Goal: Task Accomplishment & Management: Complete application form

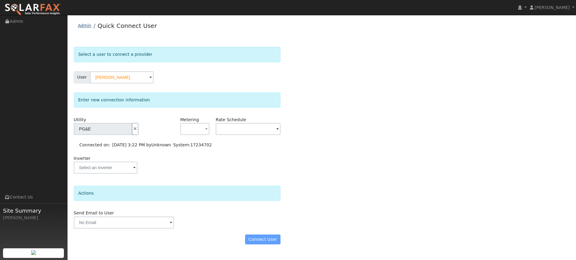
click at [83, 28] on link "Admin" at bounding box center [85, 25] width 14 height 5
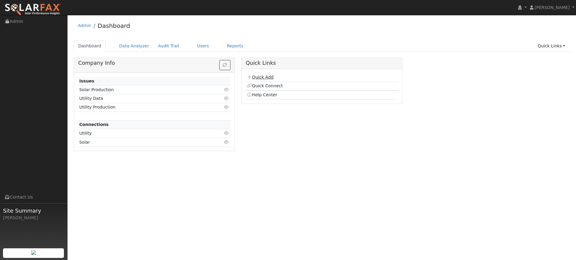
click at [258, 79] on link "Quick Add" at bounding box center [260, 77] width 27 height 5
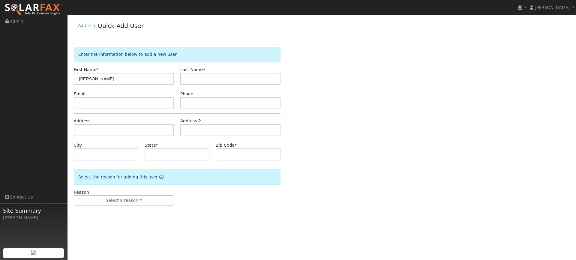
type input "[PERSON_NAME]"
paste input "[EMAIL_ADDRESS][DOMAIN_NAME]"
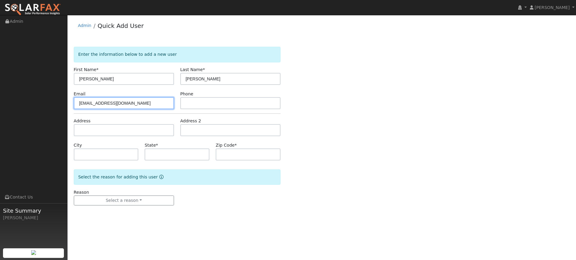
type input "[EMAIL_ADDRESS][DOMAIN_NAME]"
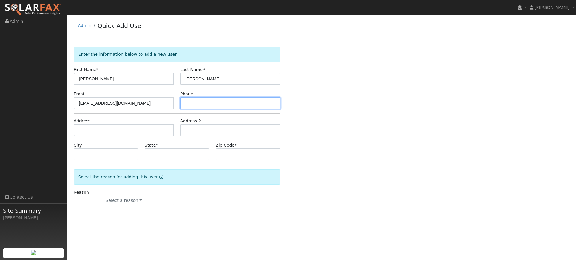
click at [200, 104] on input "text" at bounding box center [230, 103] width 100 height 12
paste input "[PHONE_NUMBER]"
type input "[PHONE_NUMBER]"
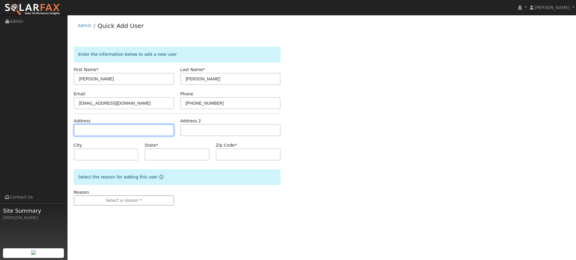
click at [166, 127] on input "text" at bounding box center [124, 130] width 100 height 12
paste input "1368 Oak Valley Drive"
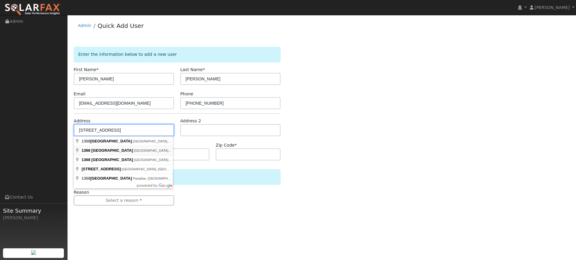
type input "1368 Oak Valley Drive"
type input "Lincoln"
type input "CA"
type input "95648"
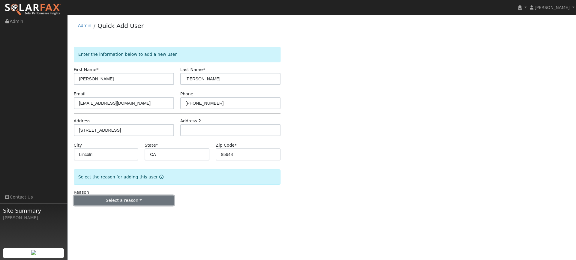
click at [133, 201] on button "Select a reason" at bounding box center [124, 201] width 100 height 10
click at [113, 211] on link "New lead" at bounding box center [107, 213] width 66 height 8
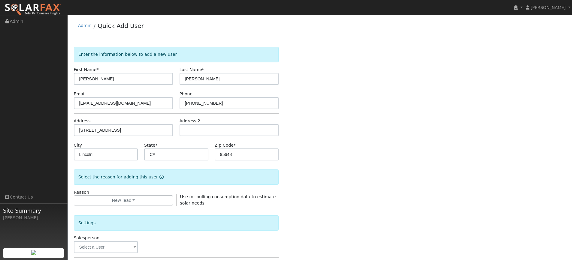
scroll to position [60, 0]
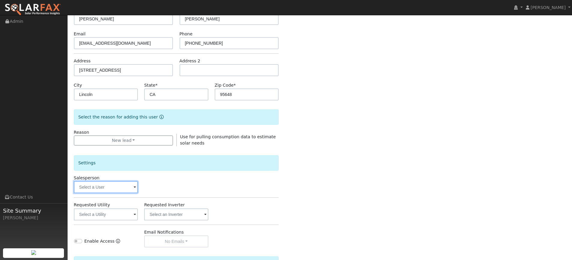
click at [131, 185] on input "text" at bounding box center [106, 187] width 64 height 12
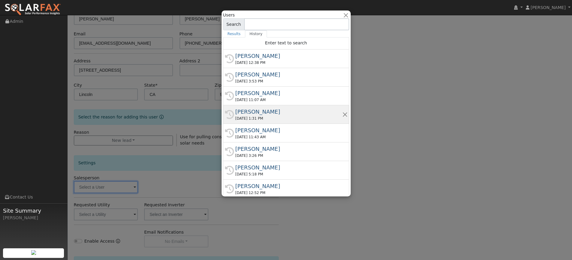
click at [252, 117] on div "09/05/2025 1:31 PM" at bounding box center [288, 118] width 107 height 5
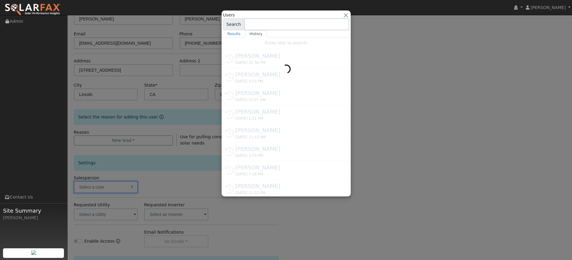
type input "Gavin Steiner"
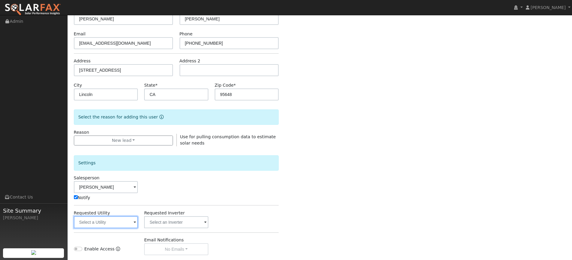
click at [111, 223] on input "text" at bounding box center [106, 222] width 64 height 12
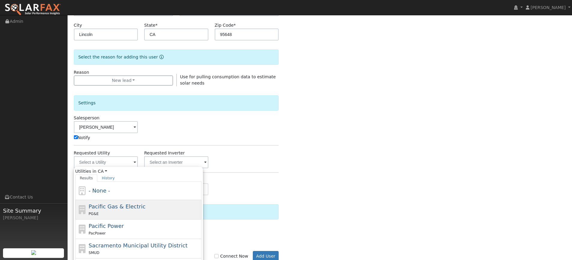
click at [155, 214] on div "PG&E" at bounding box center [144, 214] width 111 height 6
type input "Pacific Gas & Electric"
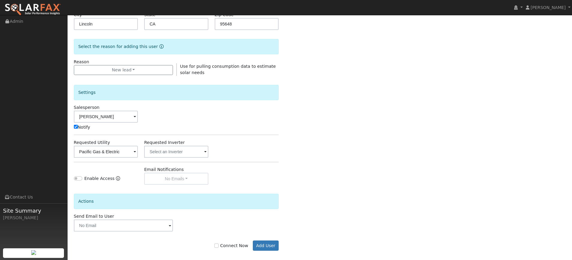
scroll to position [136, 0]
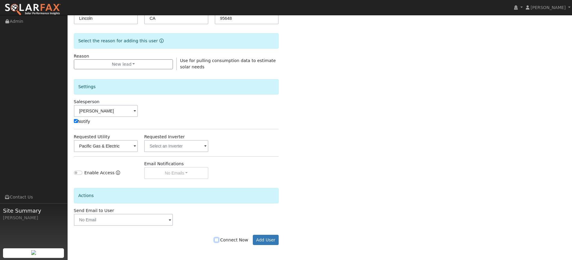
click at [218, 239] on input "Connect Now" at bounding box center [216, 240] width 4 height 4
checkbox input "true"
click at [265, 239] on button "Add User" at bounding box center [266, 240] width 26 height 10
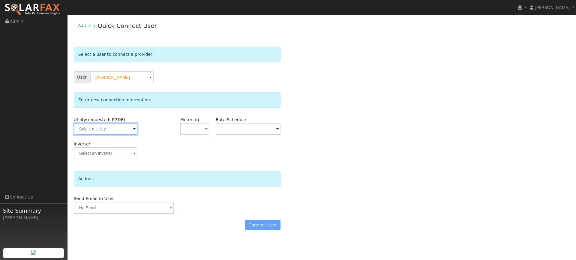
click at [126, 131] on input "text" at bounding box center [106, 129] width 64 height 12
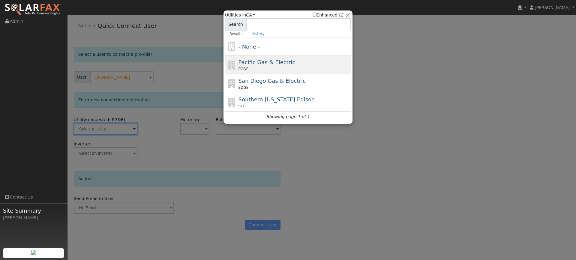
click at [262, 65] on span "Pacific Gas & Electric" at bounding box center [267, 62] width 57 height 6
type input "PG&E"
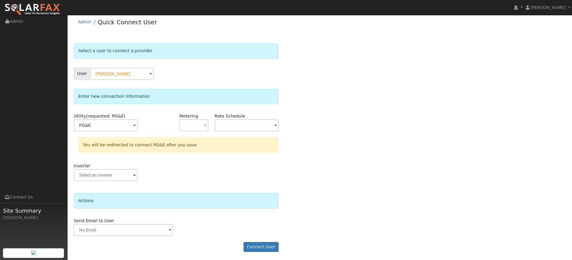
scroll to position [5, 0]
click at [264, 242] on button "Connect User" at bounding box center [260, 246] width 35 height 10
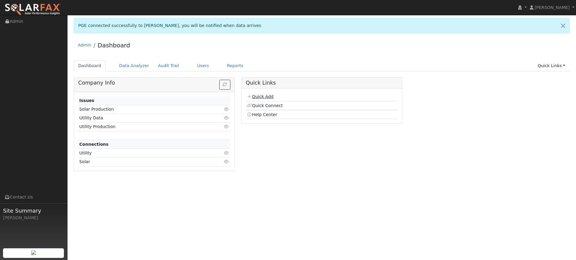
click at [270, 96] on link "Quick Add" at bounding box center [260, 96] width 27 height 5
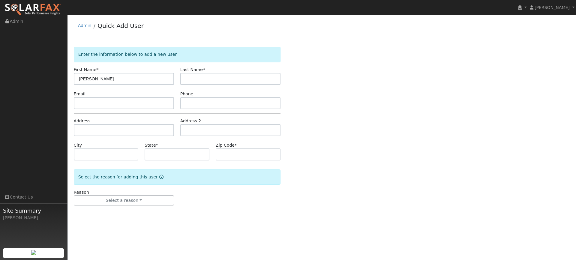
type input "[PERSON_NAME]"
click at [137, 101] on input "text" at bounding box center [124, 103] width 100 height 12
paste input "dtrowe77@yahoo.com"
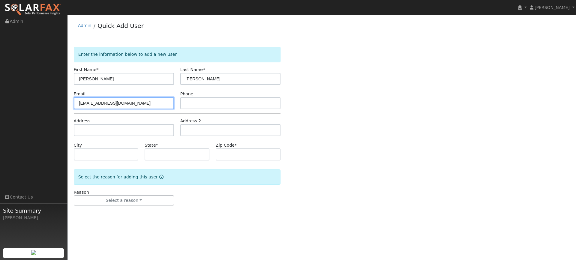
type input "dtrowe77@yahoo.com"
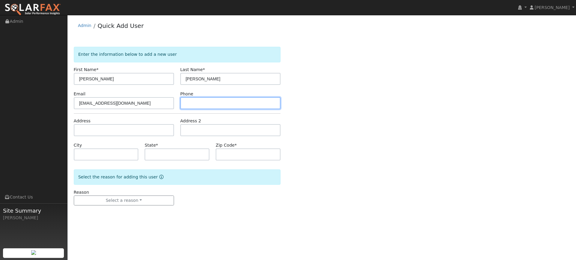
click at [211, 101] on input "text" at bounding box center [230, 103] width 100 height 12
paste input "(707) 363-4472"
type input "(707) 363-4472"
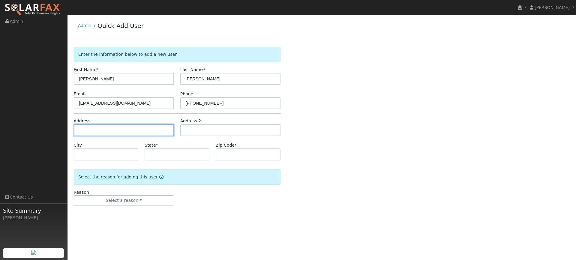
click at [167, 130] on input "text" at bounding box center [124, 130] width 100 height 12
paste input "643 Cunard Drive"
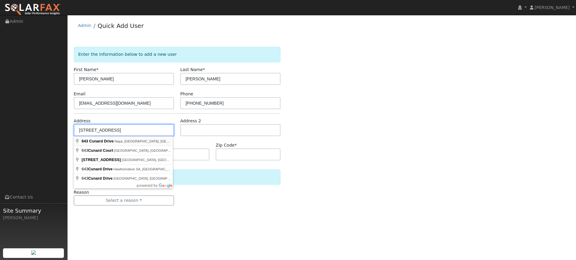
type input "643 Cunard Drive"
type input "Napa"
type input "CA"
type input "94558"
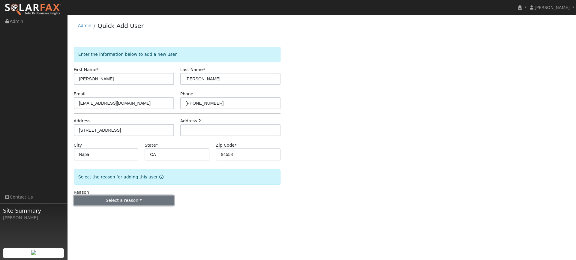
click at [145, 200] on button "Select a reason" at bounding box center [124, 201] width 100 height 10
click at [123, 210] on link "New lead" at bounding box center [107, 213] width 66 height 8
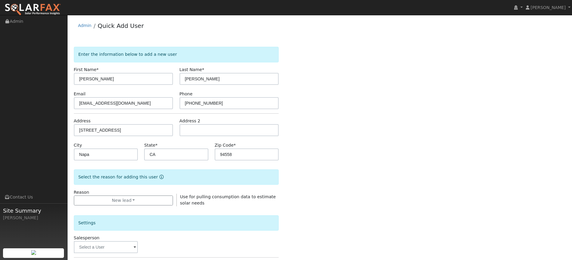
scroll to position [30, 0]
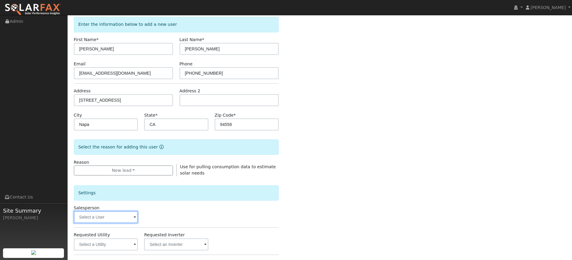
click at [115, 218] on input "text" at bounding box center [106, 217] width 64 height 12
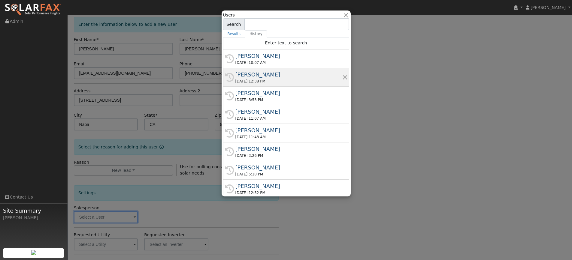
click at [266, 82] on div "09/09/2025 12:38 PM" at bounding box center [288, 81] width 107 height 5
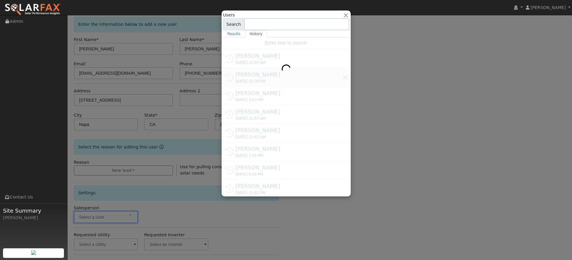
type input "Kelsey Commerford"
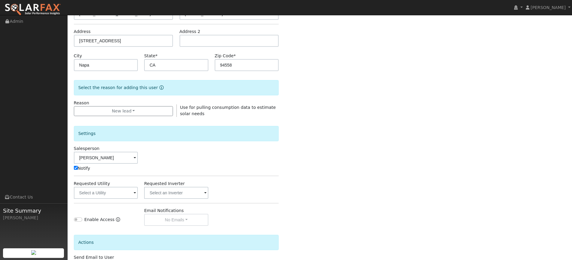
scroll to position [90, 0]
click at [125, 196] on input "text" at bounding box center [106, 192] width 64 height 12
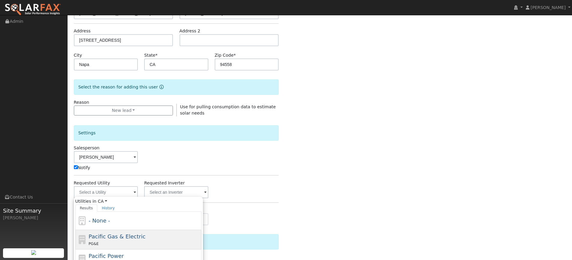
click at [161, 233] on div "Pacific Gas & Electric PG&E" at bounding box center [144, 240] width 111 height 14
type input "Pacific Gas & Electric"
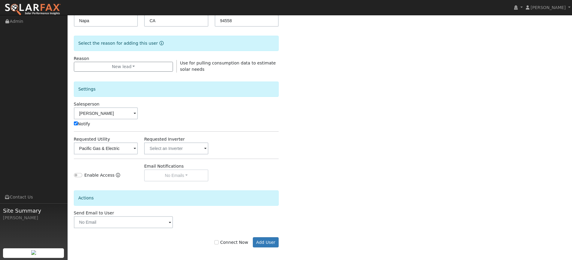
scroll to position [136, 0]
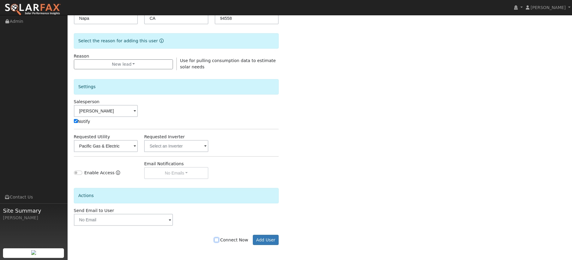
click at [218, 240] on input "Connect Now" at bounding box center [216, 240] width 4 height 4
checkbox input "true"
click at [272, 239] on button "Add User" at bounding box center [266, 240] width 26 height 10
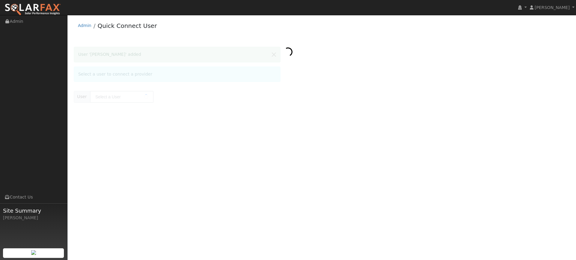
type input "[PERSON_NAME]"
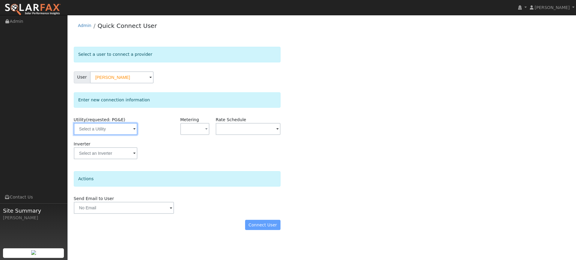
click at [109, 132] on input "text" at bounding box center [106, 129] width 64 height 12
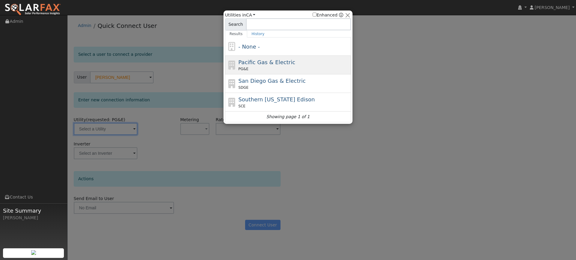
click at [240, 71] on span "PG&E" at bounding box center [244, 68] width 10 height 5
type input "PG&E"
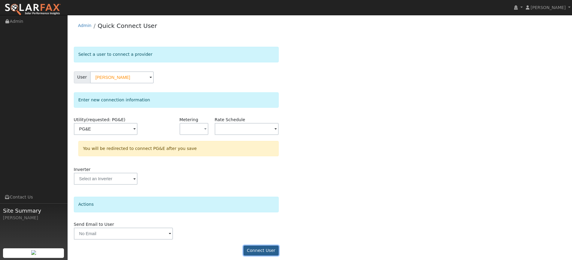
click at [254, 248] on button "Connect User" at bounding box center [260, 251] width 35 height 10
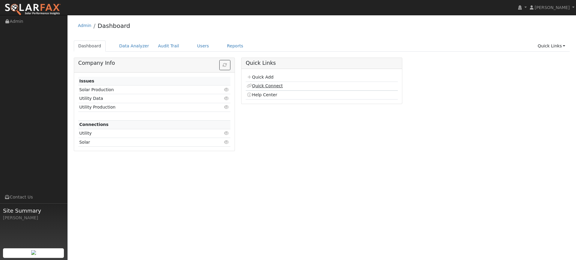
click at [269, 87] on link "Quick Connect" at bounding box center [265, 85] width 36 height 5
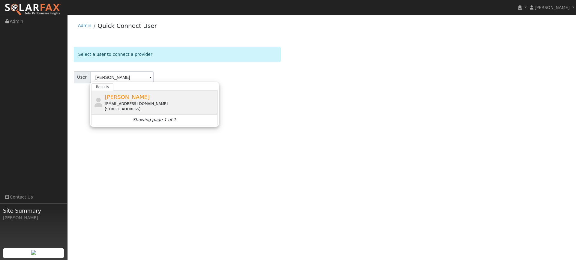
click at [188, 107] on div "[STREET_ADDRESS]" at bounding box center [160, 109] width 111 height 5
type input "[PERSON_NAME]"
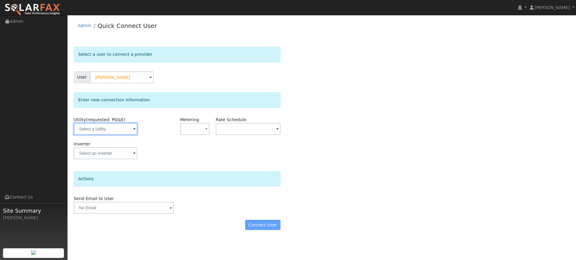
click at [131, 131] on input "text" at bounding box center [106, 129] width 64 height 12
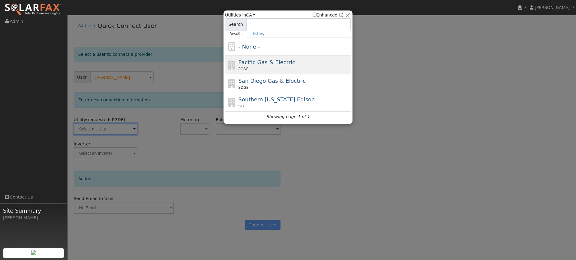
click at [260, 69] on div "PG&E" at bounding box center [294, 68] width 111 height 5
type input "PG&E"
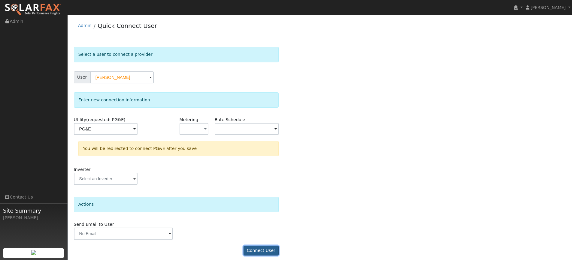
click at [256, 249] on button "Connect User" at bounding box center [260, 251] width 35 height 10
